Goal: Information Seeking & Learning: Learn about a topic

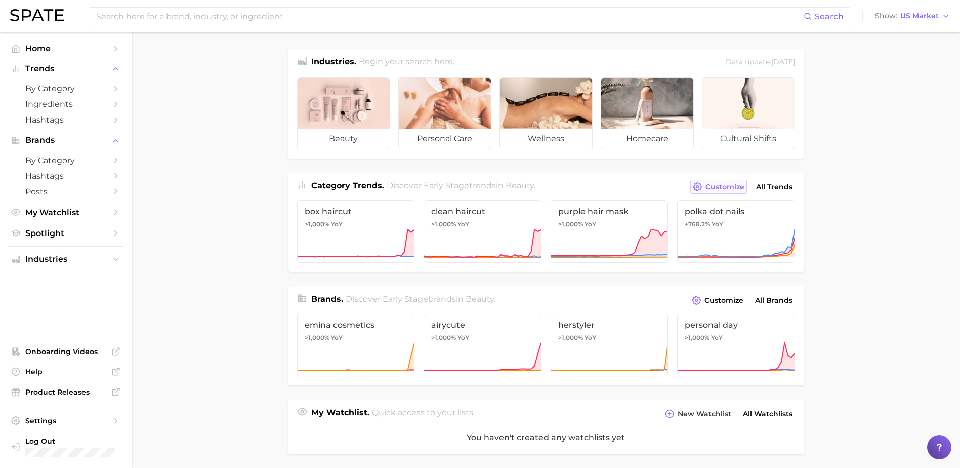
click at [737, 185] on span "Customize" at bounding box center [725, 187] width 39 height 9
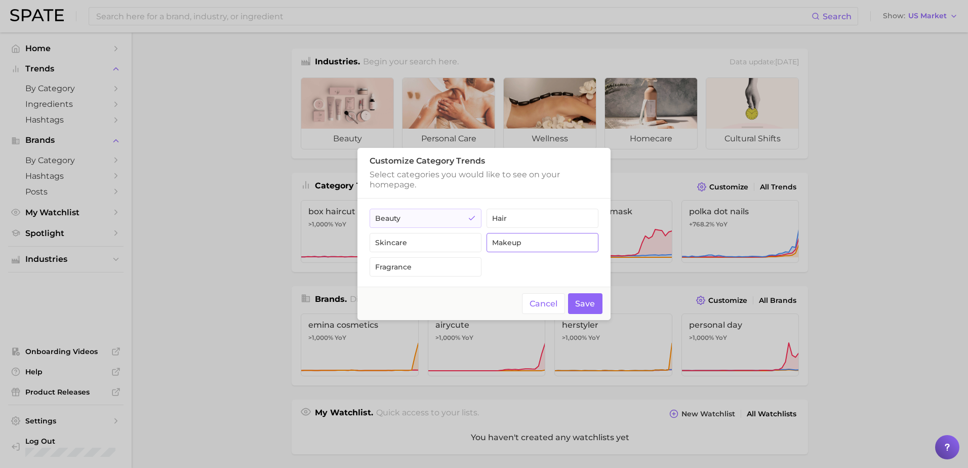
click at [532, 249] on button "makeup" at bounding box center [543, 242] width 112 height 19
click at [583, 302] on button "Save" at bounding box center [585, 303] width 35 height 21
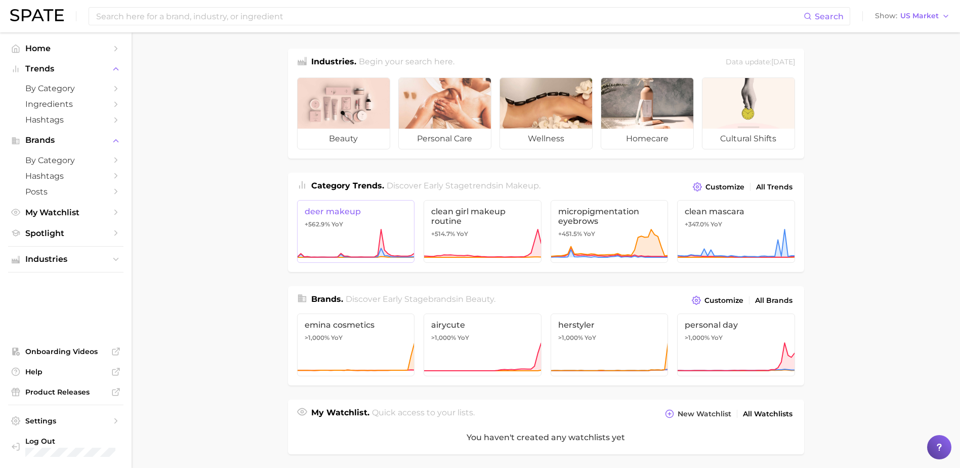
click at [366, 231] on icon at bounding box center [356, 243] width 118 height 30
click at [485, 190] on span "Discover Early Stage trends in makeup ." at bounding box center [464, 186] width 154 height 10
click at [770, 184] on span "All Trends" at bounding box center [774, 187] width 36 height 9
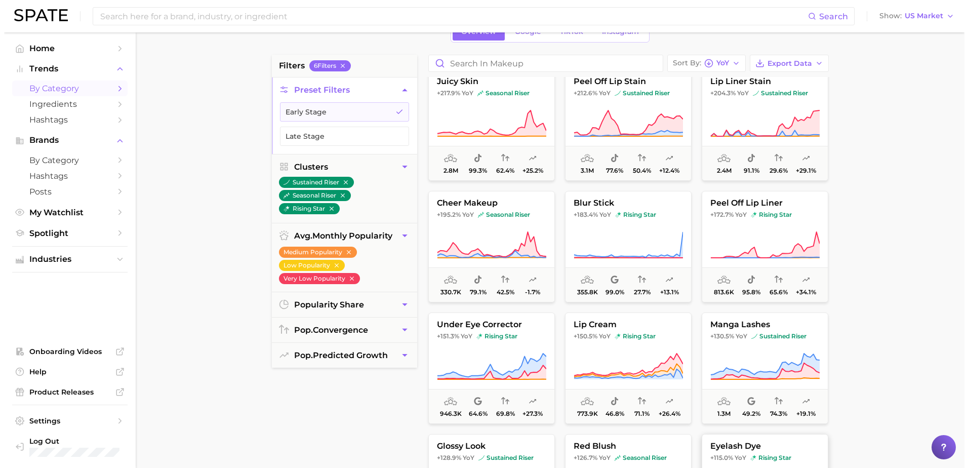
scroll to position [152, 0]
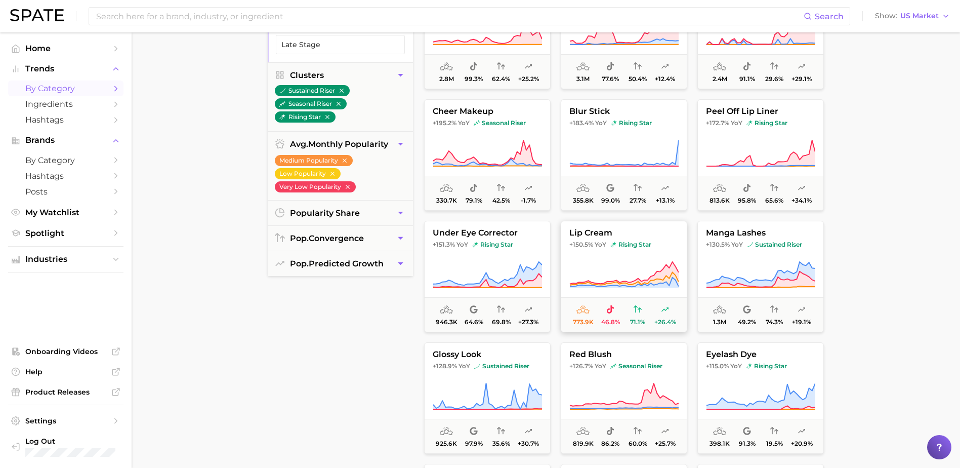
click at [641, 268] on icon at bounding box center [624, 275] width 109 height 28
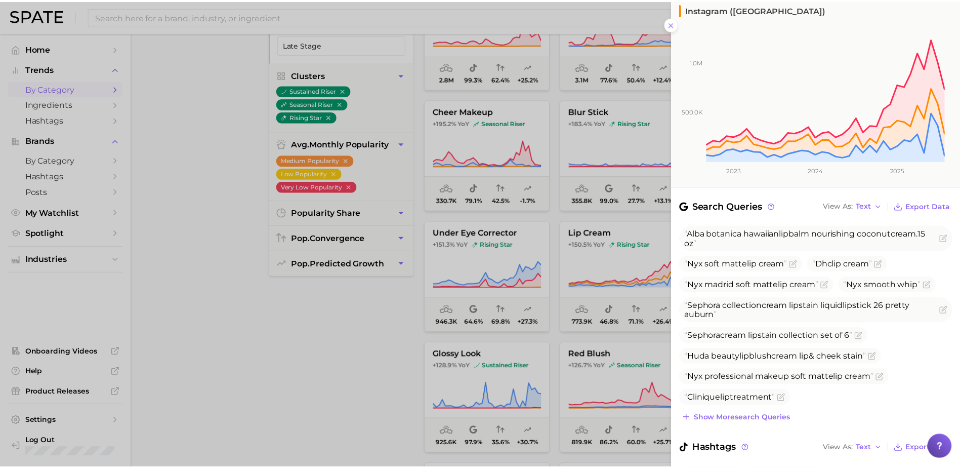
scroll to position [226, 0]
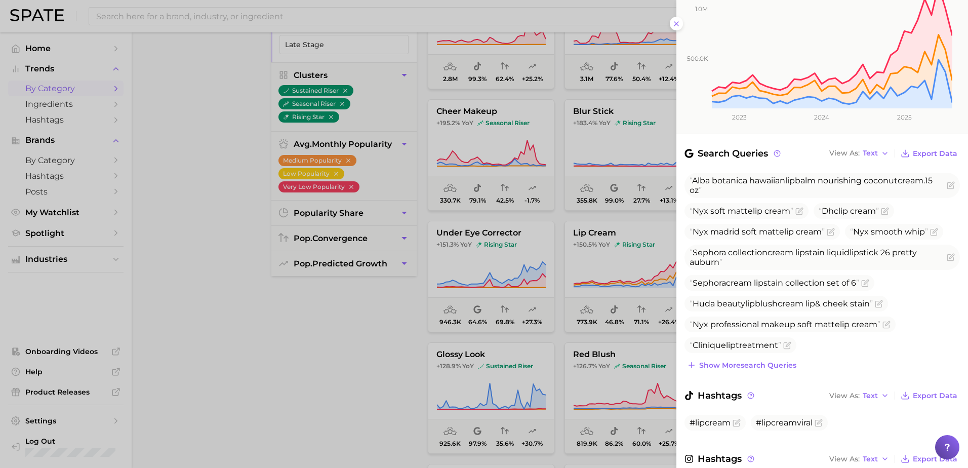
click at [276, 328] on div at bounding box center [484, 234] width 968 height 468
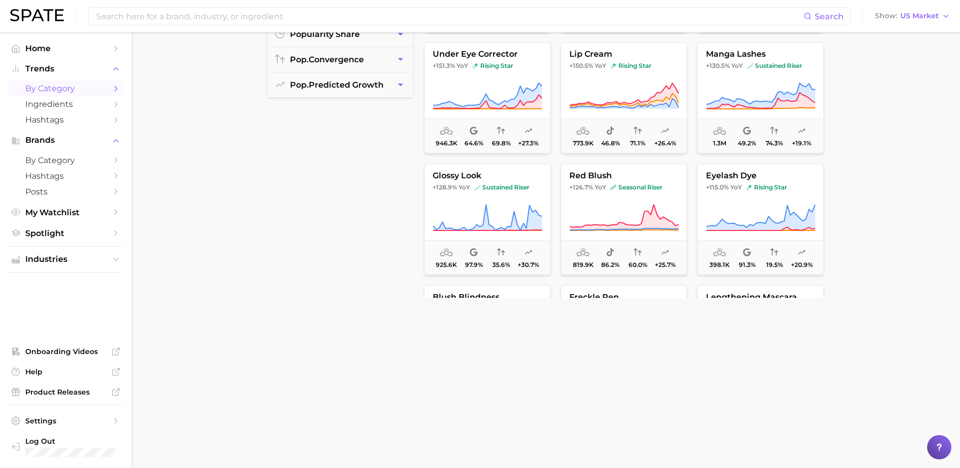
scroll to position [333, 0]
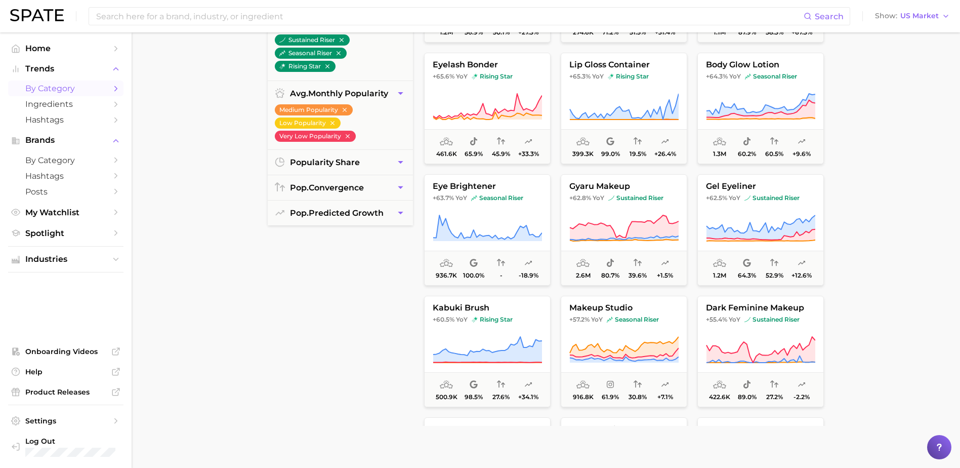
scroll to position [1418, 0]
